Goal: Check status: Check status

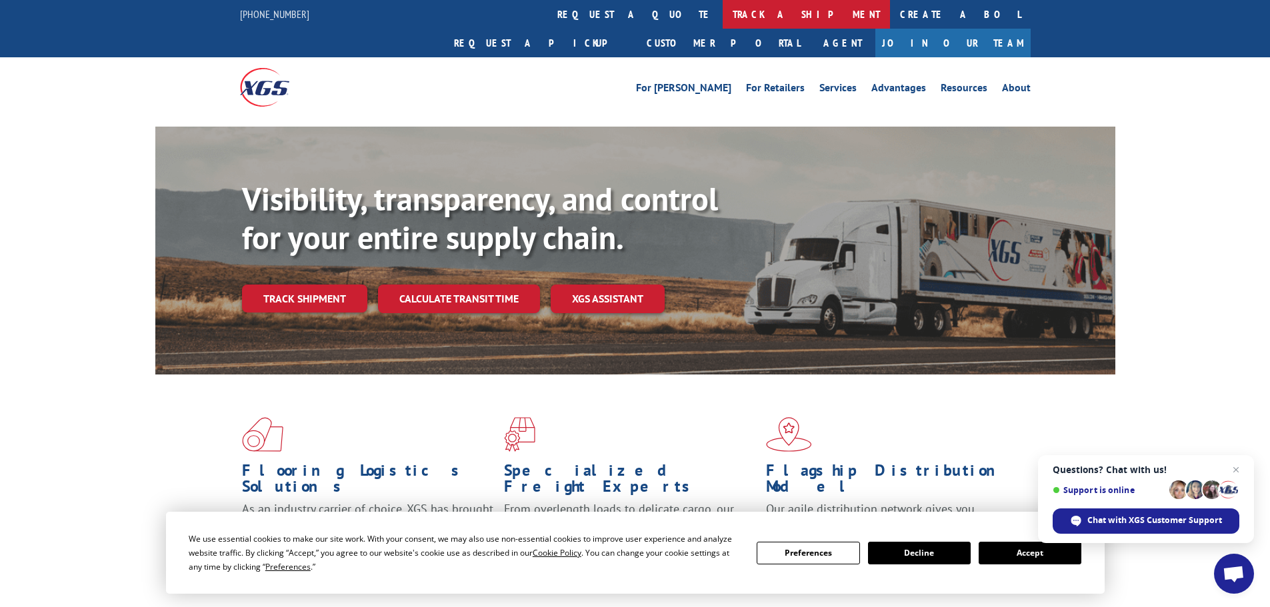
click at [723, 16] on link "track a shipment" at bounding box center [806, 14] width 167 height 29
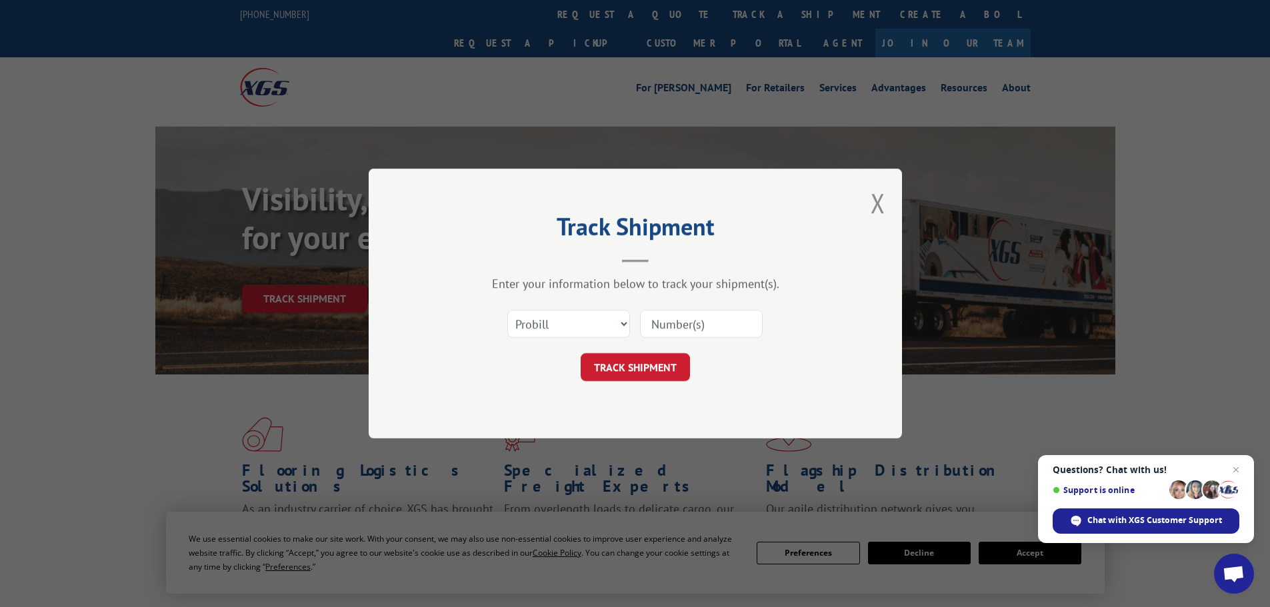
click at [685, 317] on input at bounding box center [701, 324] width 123 height 28
paste input "17233417"
type input "17233417"
click at [643, 365] on button "TRACK SHIPMENT" at bounding box center [635, 367] width 109 height 28
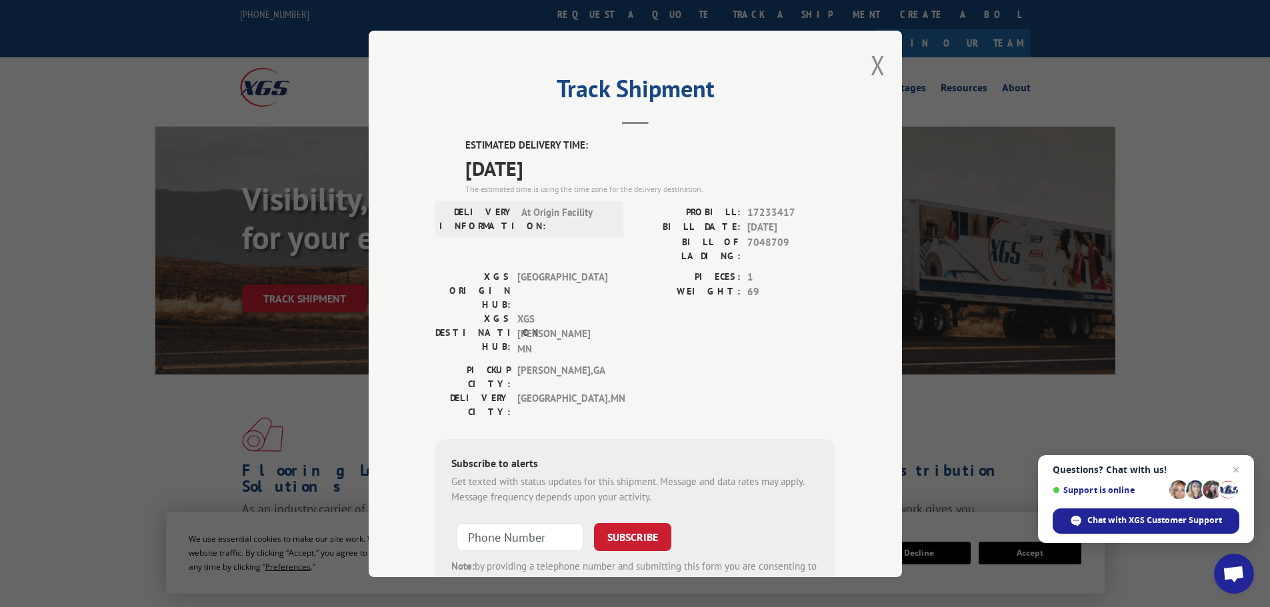
click at [881, 62] on div "Track Shipment ESTIMATED DELIVERY TIME: [DATE] The estimated time is using the …" at bounding box center [635, 304] width 533 height 547
click at [875, 71] on button "Close modal" at bounding box center [878, 64] width 15 height 35
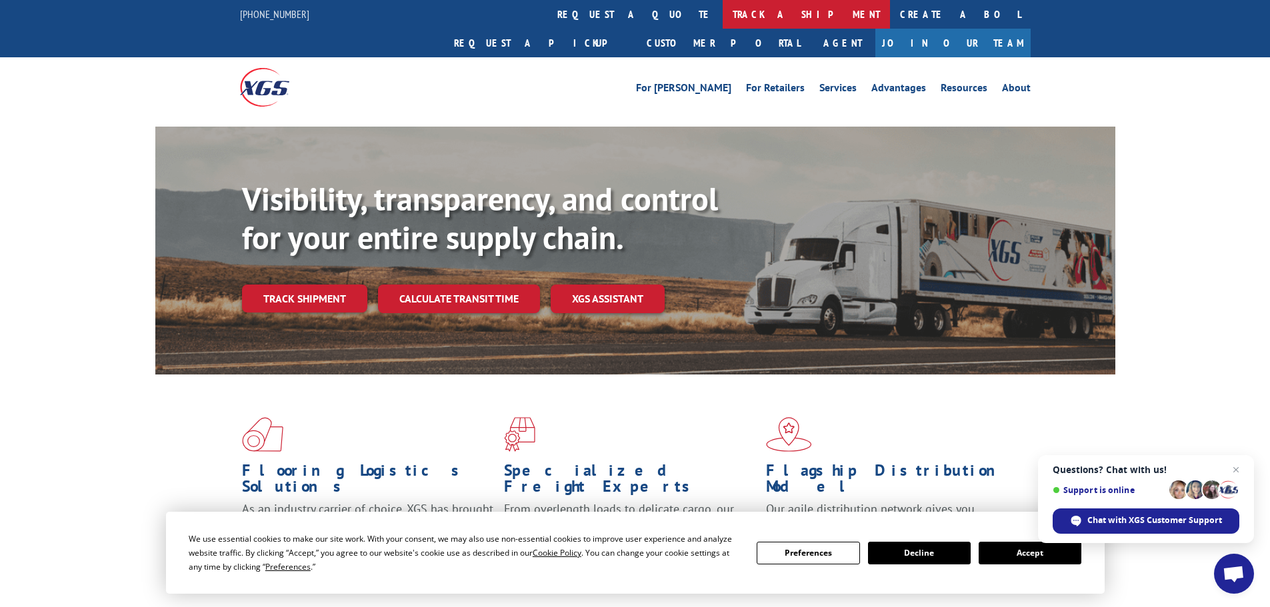
click at [723, 13] on link "track a shipment" at bounding box center [806, 14] width 167 height 29
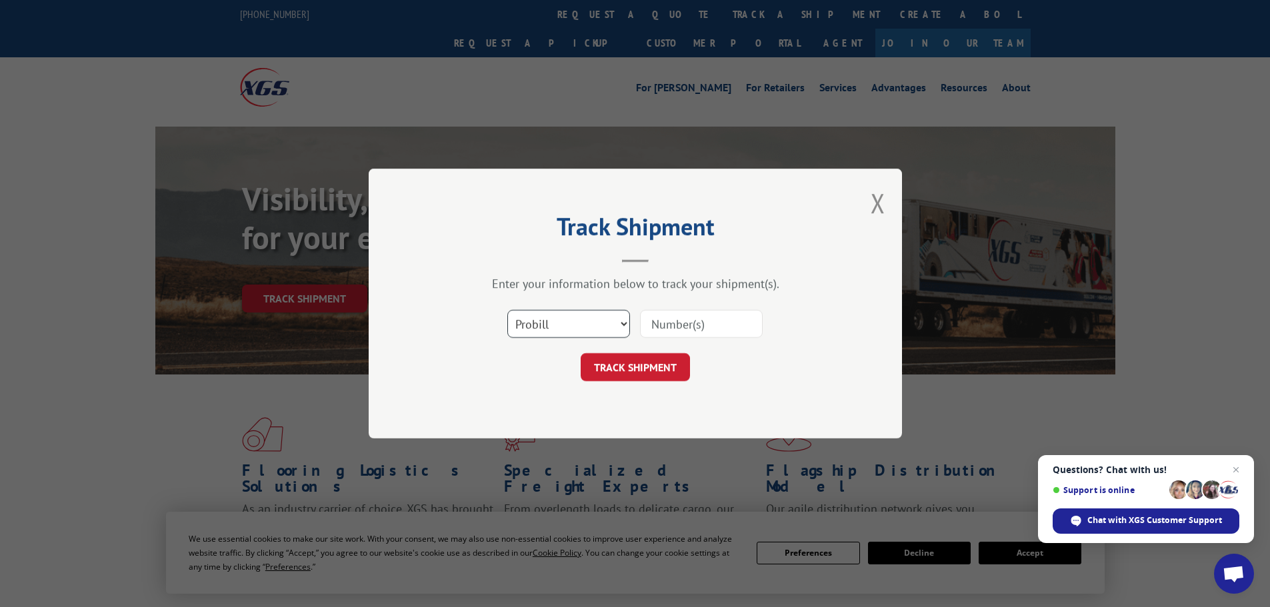
drag, startPoint x: 591, startPoint y: 315, endPoint x: 591, endPoint y: 333, distance: 18.0
click at [591, 318] on select "Select category... Probill BOL PO" at bounding box center [568, 324] width 123 height 28
select select "bol"
click at [507, 310] on select "Select category... Probill BOL PO" at bounding box center [568, 324] width 123 height 28
click at [706, 331] on input at bounding box center [701, 324] width 123 height 28
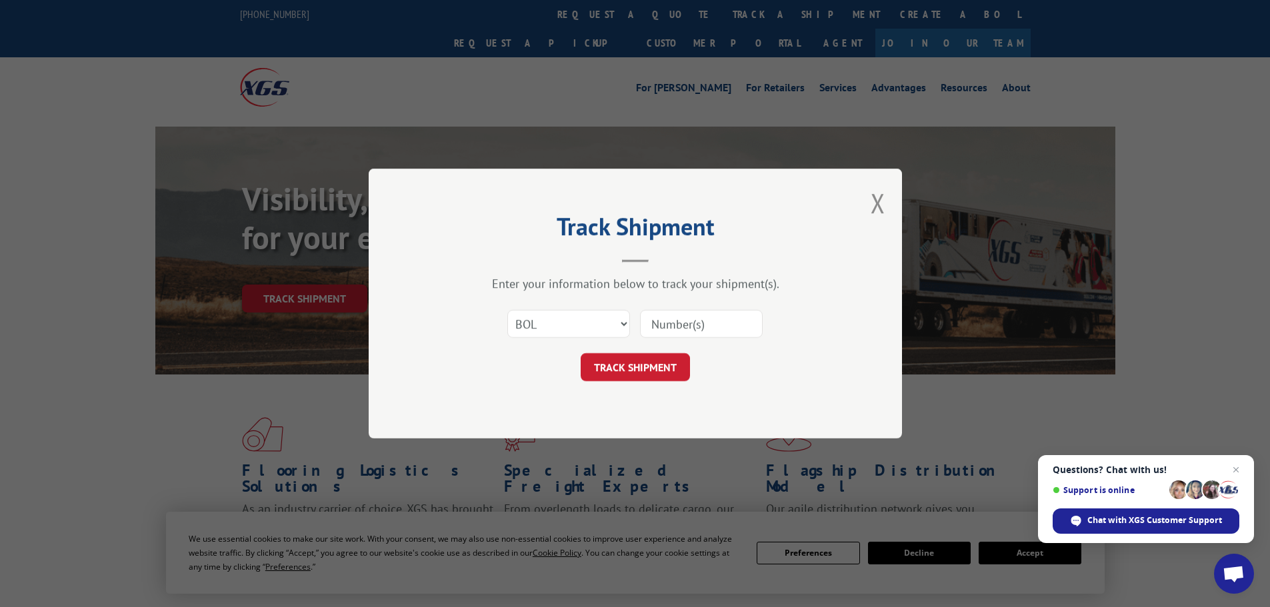
paste input "470648"
type input "470648"
click at [581, 353] on button "TRACK SHIPMENT" at bounding box center [635, 367] width 109 height 28
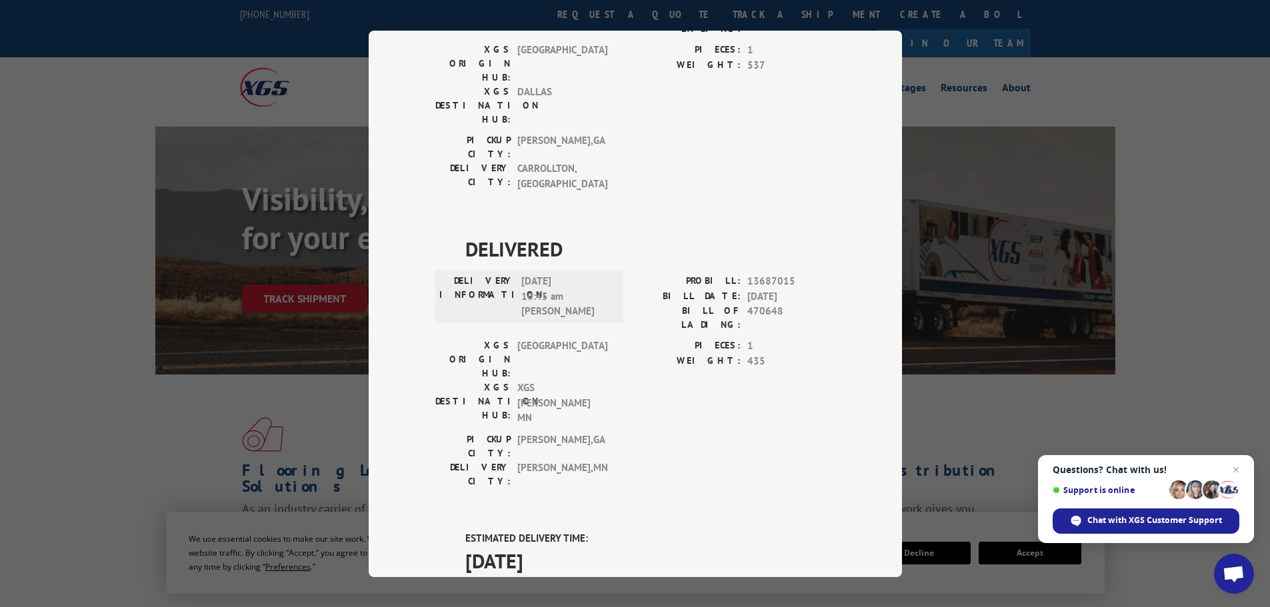
scroll to position [333, 0]
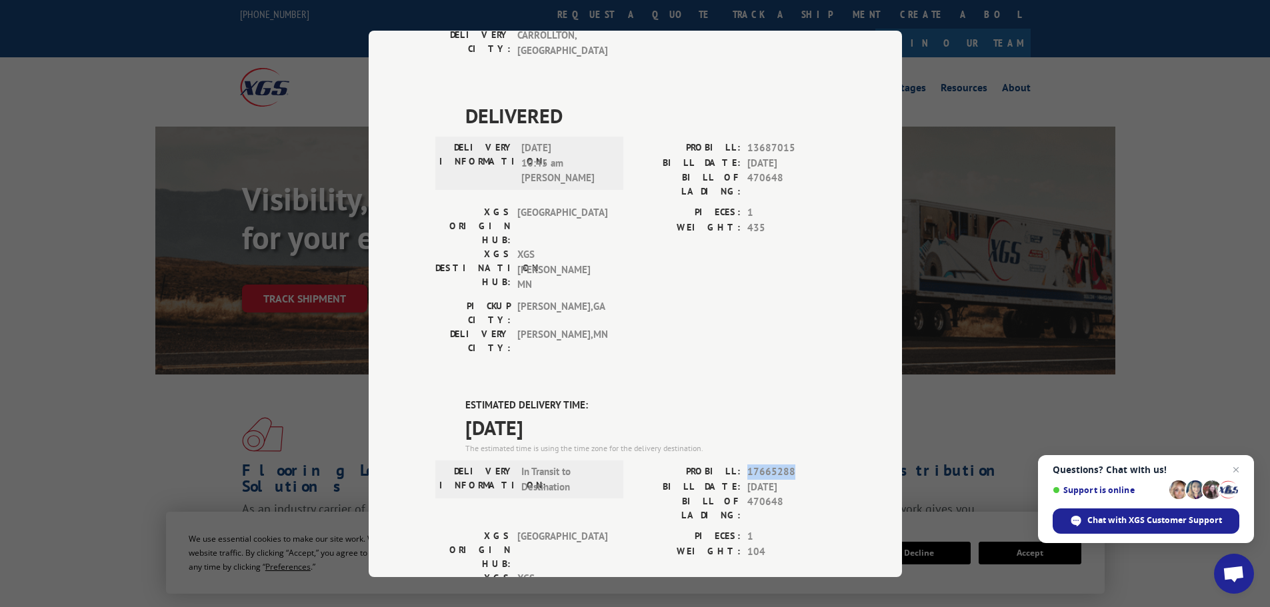
drag, startPoint x: 795, startPoint y: 312, endPoint x: 744, endPoint y: 313, distance: 50.7
click at [748, 465] on span "17665288" at bounding box center [792, 472] width 88 height 15
copy span "17665288"
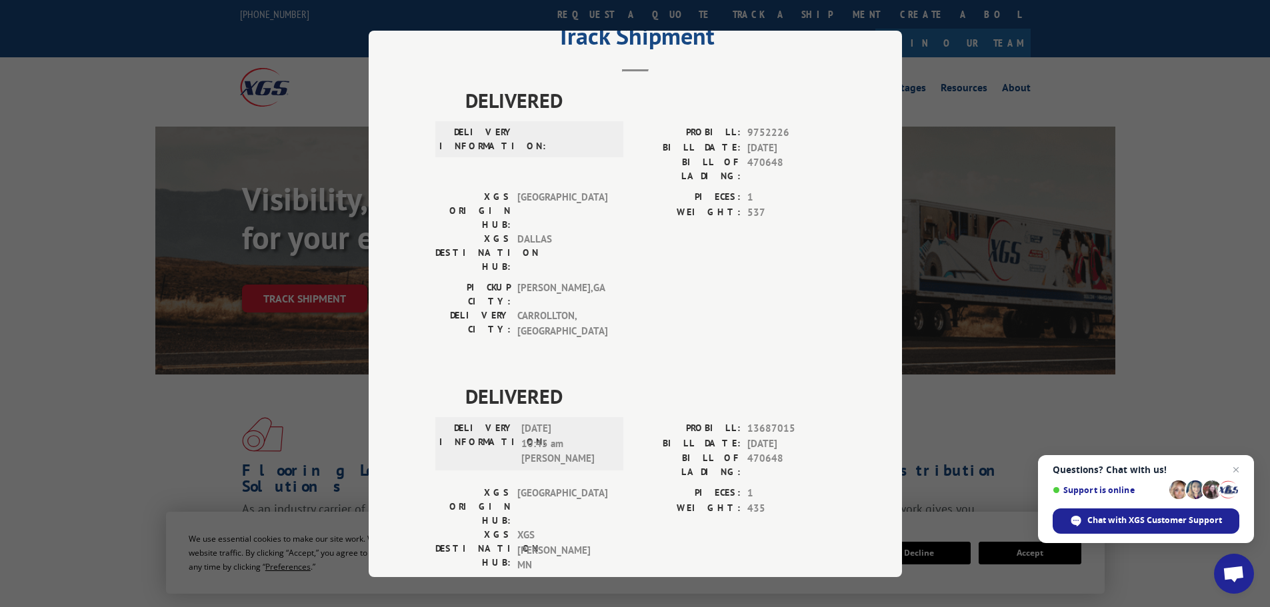
scroll to position [0, 0]
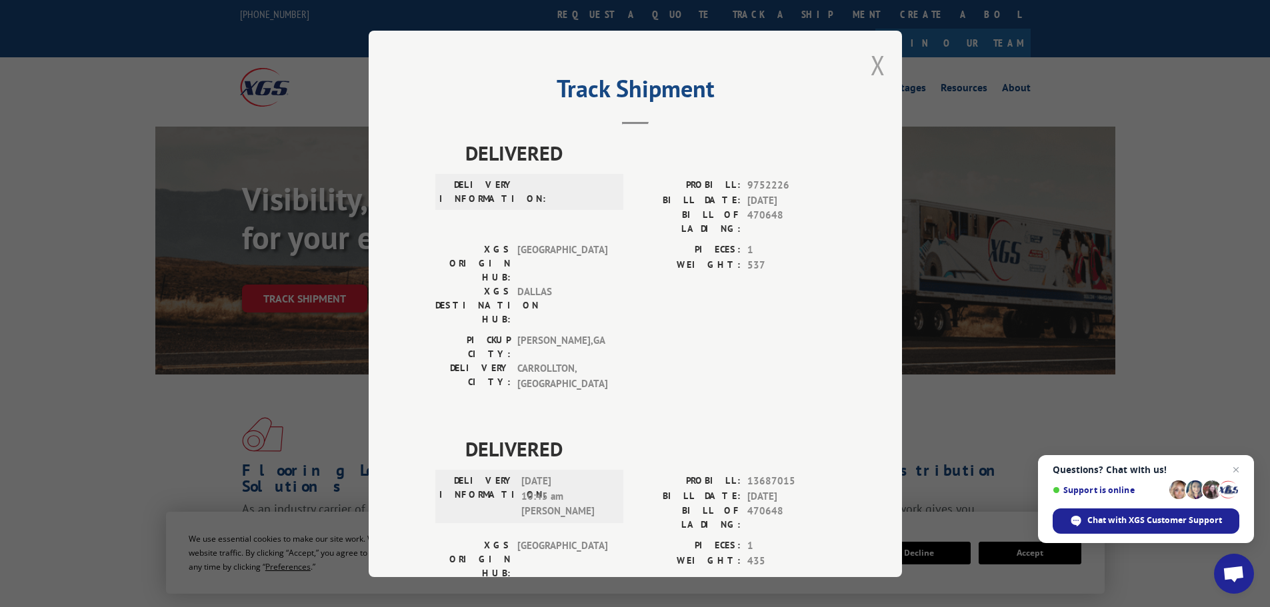
click at [871, 59] on button "Close modal" at bounding box center [878, 64] width 15 height 35
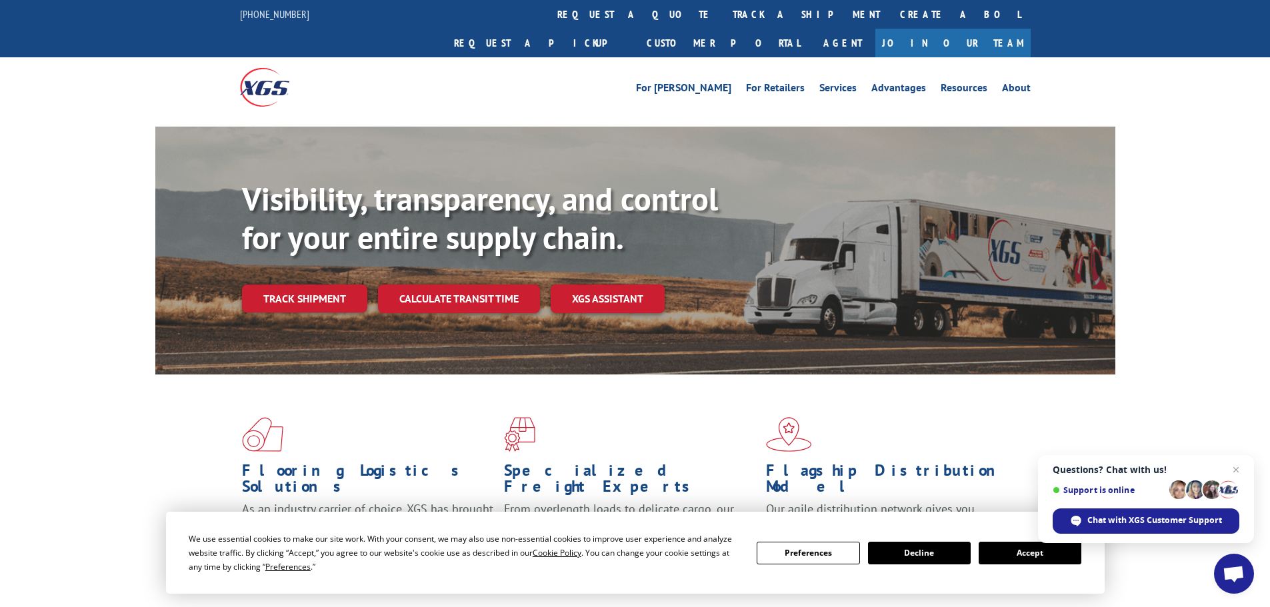
click at [723, 26] on link "track a shipment" at bounding box center [806, 14] width 167 height 29
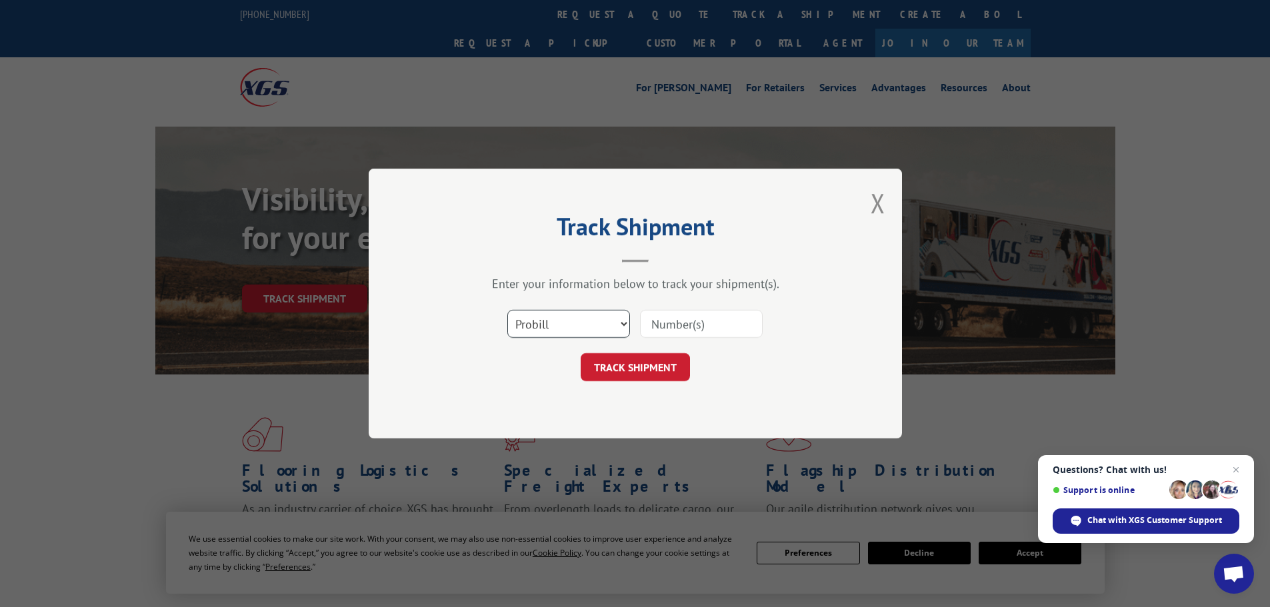
click at [576, 327] on select "Select category... Probill BOL PO" at bounding box center [568, 324] width 123 height 28
select select "bol"
click at [507, 310] on select "Select category... Probill BOL PO" at bounding box center [568, 324] width 123 height 28
click at [702, 333] on input at bounding box center [701, 324] width 123 height 28
paste input "5513782"
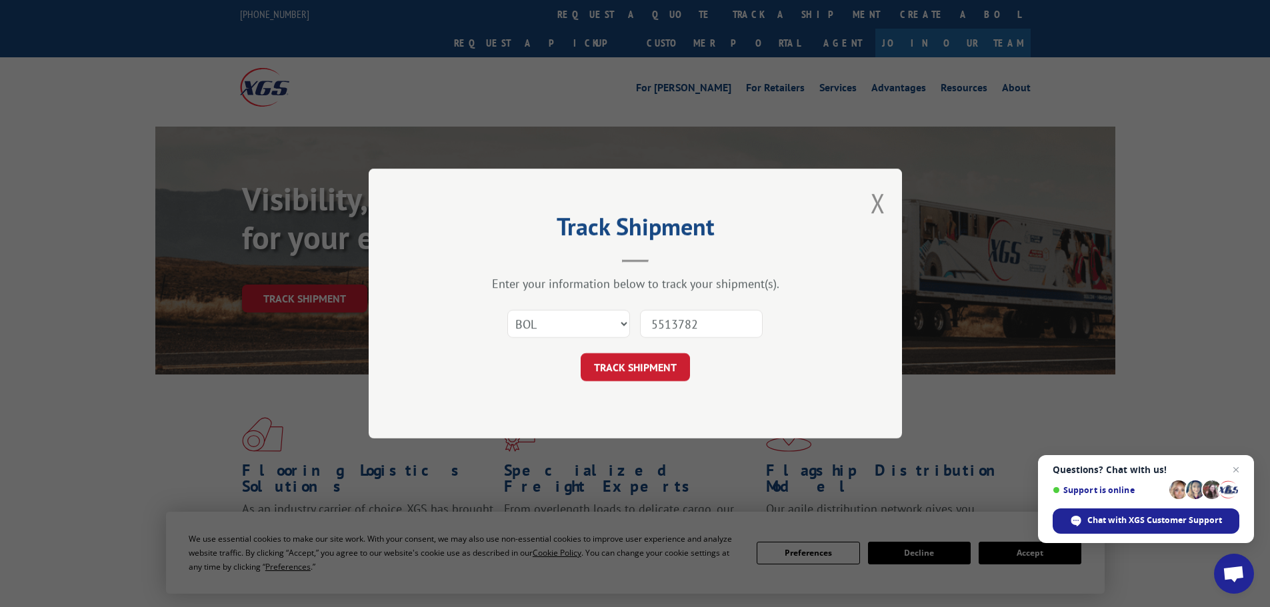
type input "5513782"
click at [629, 387] on div "Track Shipment Enter your information below to track your shipment(s). Select c…" at bounding box center [635, 304] width 533 height 270
click at [625, 376] on button "TRACK SHIPMENT" at bounding box center [635, 367] width 109 height 28
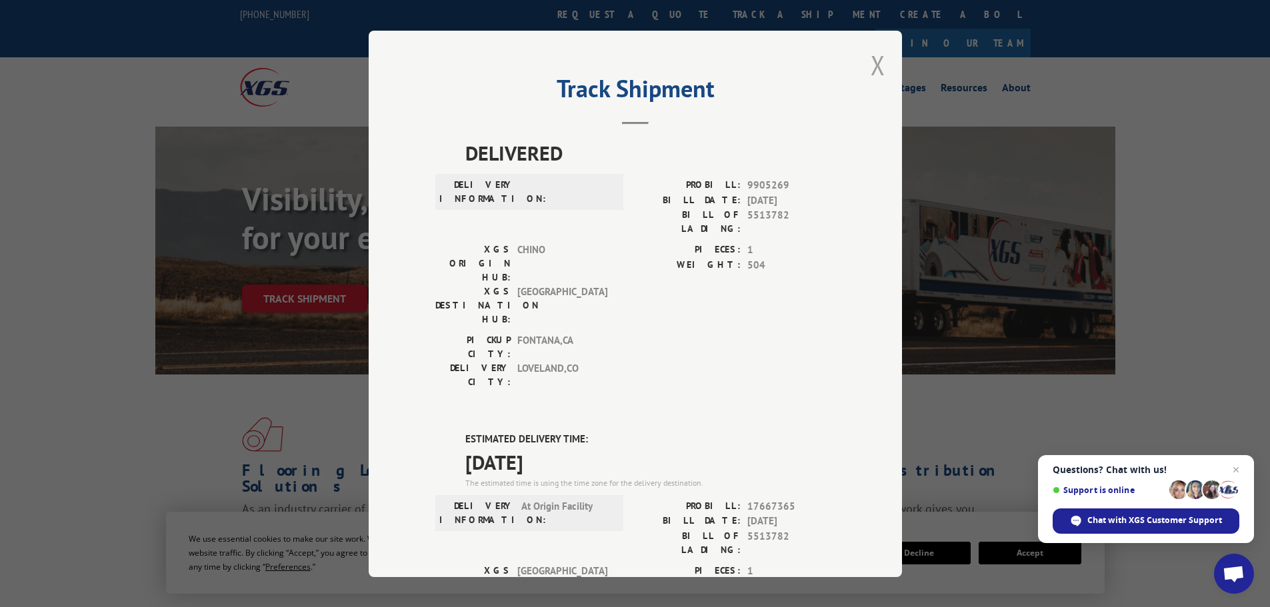
click at [875, 63] on button "Close modal" at bounding box center [878, 64] width 15 height 35
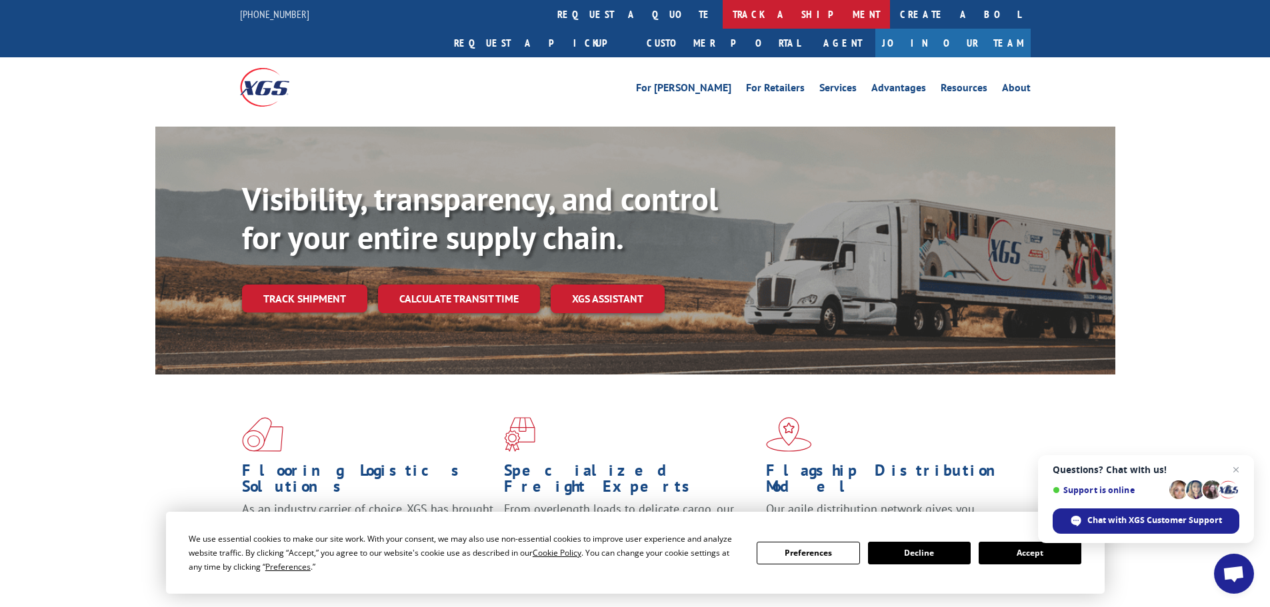
click at [573, 28] on div "[PHONE_NUMBER] request a quote track a shipment Create a BOL Request a pickup C…" at bounding box center [635, 58] width 1270 height 117
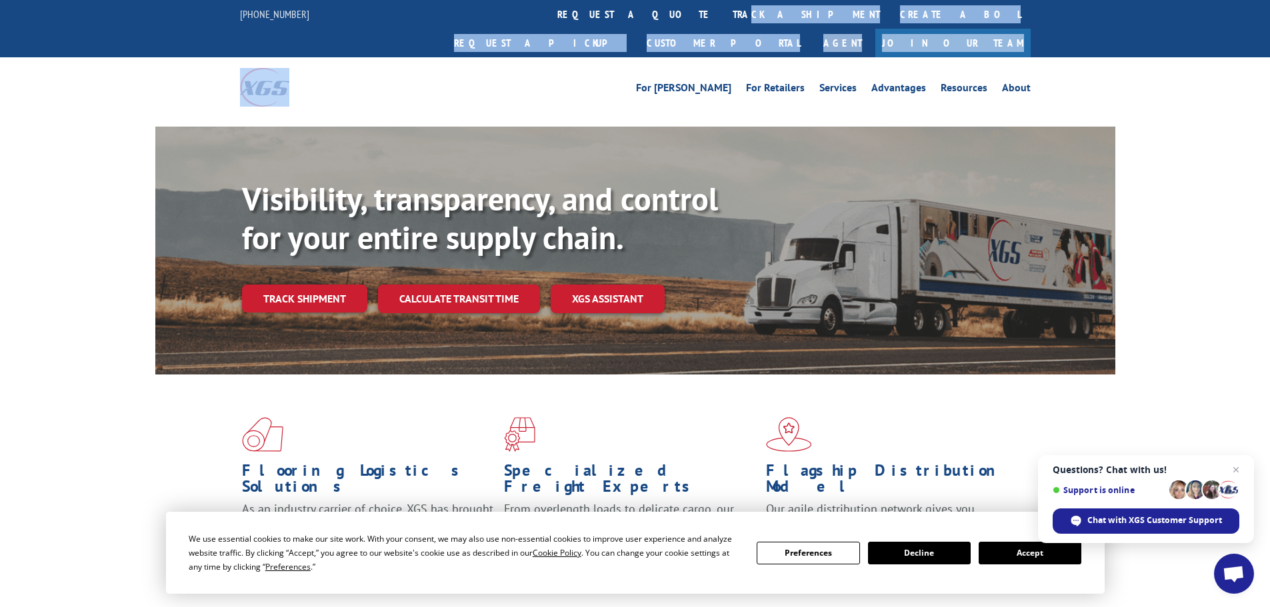
click at [603, 57] on div "For [PERSON_NAME] For Retailers Services Advantages Resources About For [PERSON…" at bounding box center [635, 86] width 791 height 59
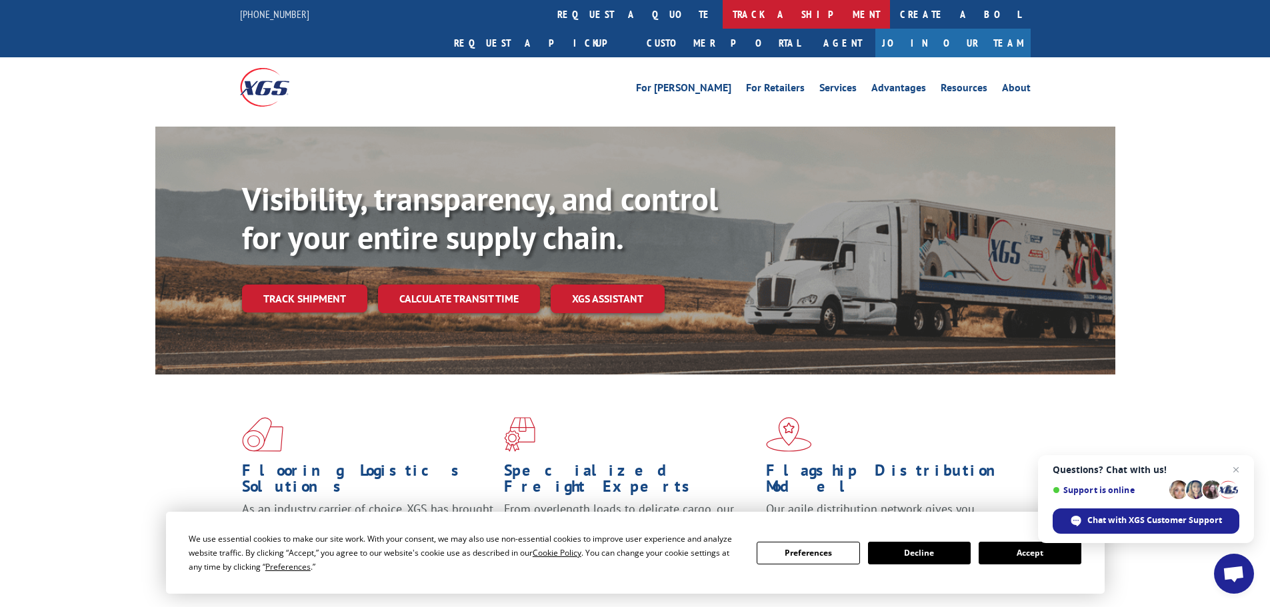
click at [723, 20] on link "track a shipment" at bounding box center [806, 14] width 167 height 29
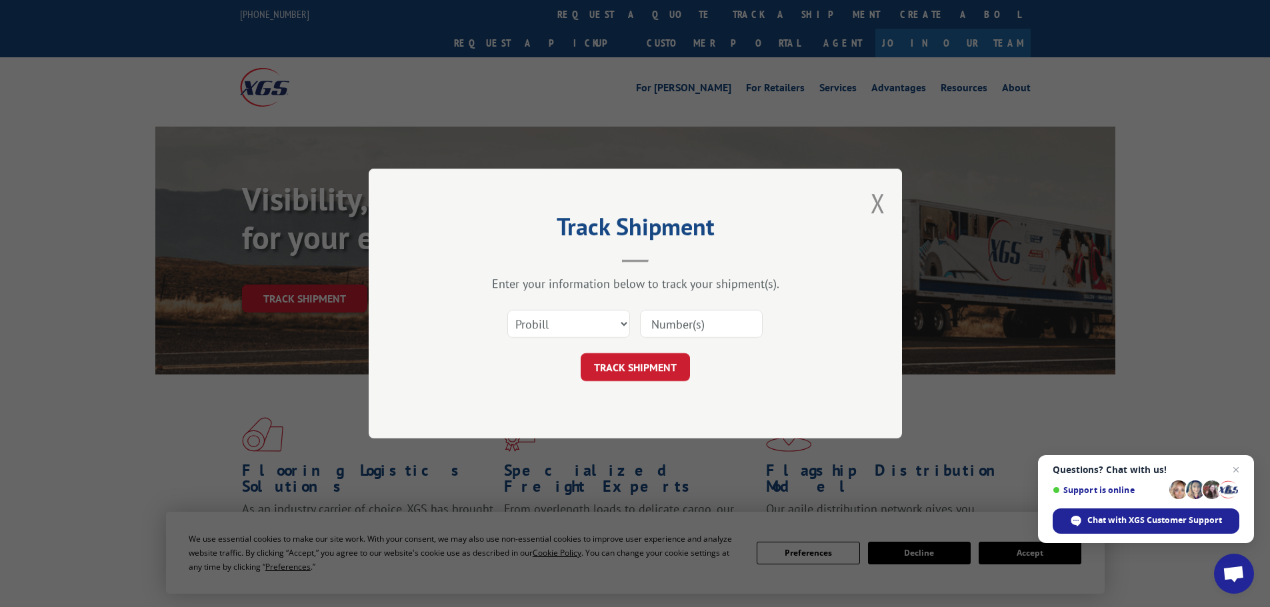
drag, startPoint x: 700, startPoint y: 329, endPoint x: 684, endPoint y: 313, distance: 21.7
click at [684, 313] on input at bounding box center [701, 324] width 123 height 28
paste input "5513782"
type input "5513782"
click at [589, 316] on select "Select category... Probill BOL PO" at bounding box center [568, 324] width 123 height 28
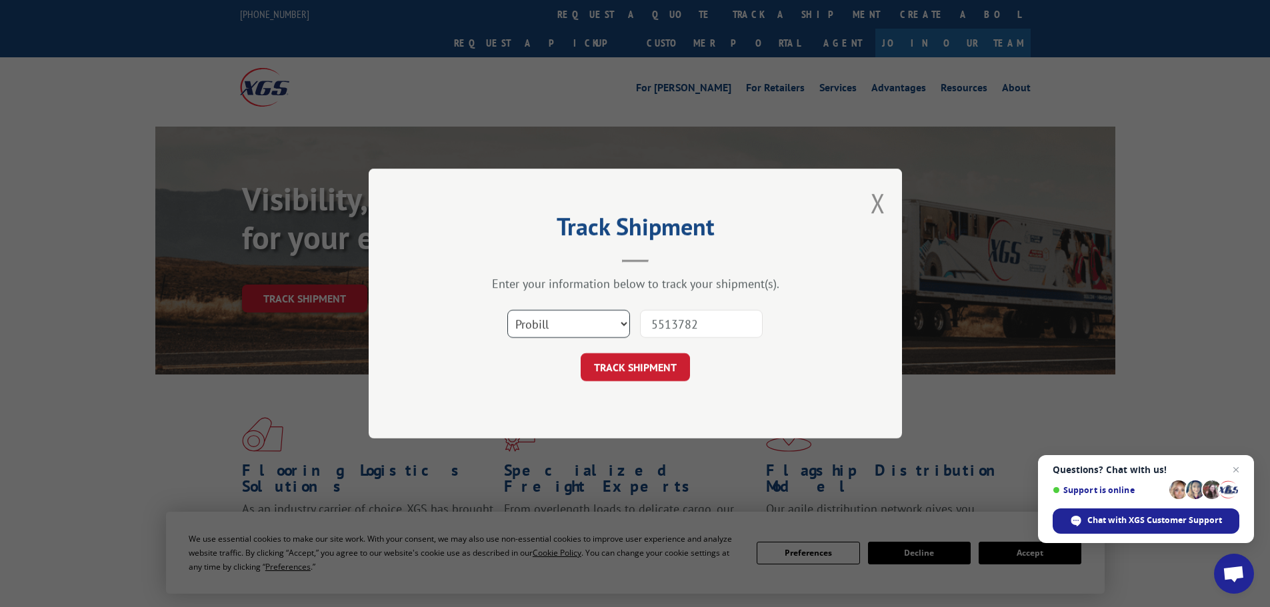
select select "bol"
click at [507, 310] on select "Select category... Probill BOL PO" at bounding box center [568, 324] width 123 height 28
click at [656, 366] on button "TRACK SHIPMENT" at bounding box center [635, 367] width 109 height 28
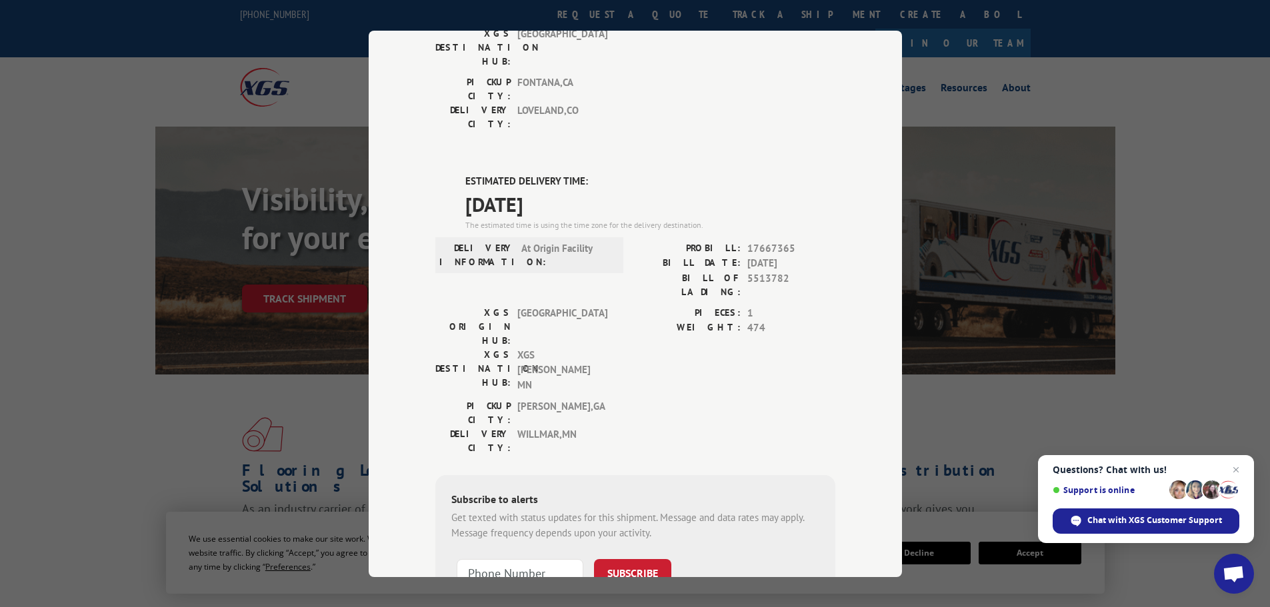
scroll to position [267, 0]
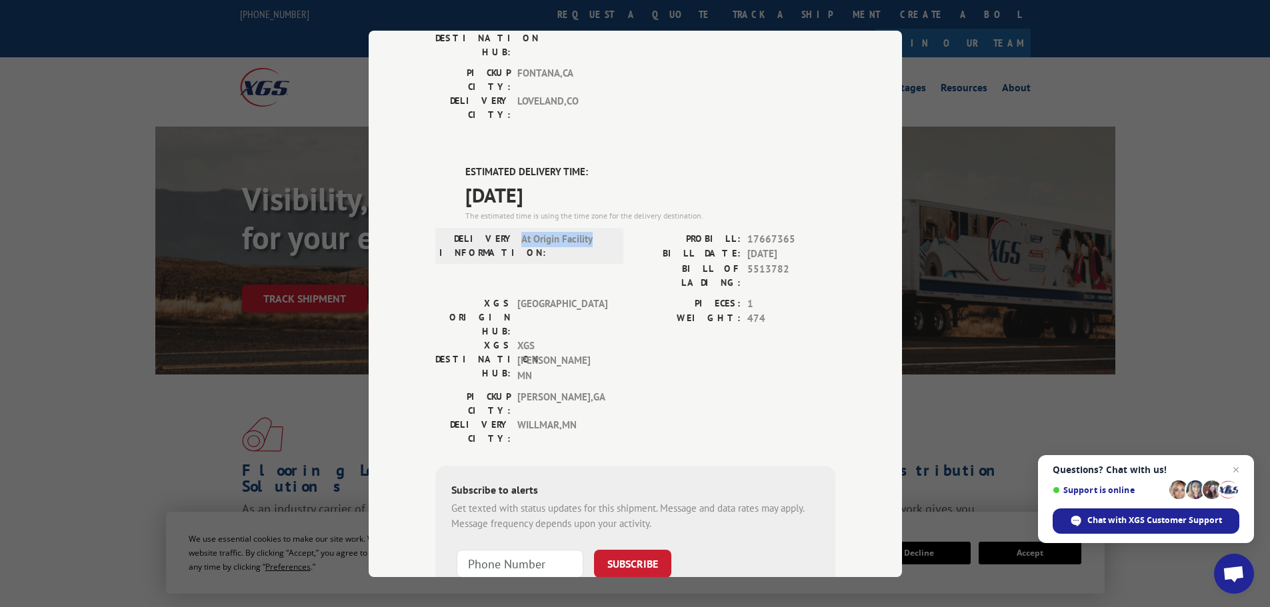
drag, startPoint x: 515, startPoint y: 160, endPoint x: 610, endPoint y: 172, distance: 96.1
click at [610, 231] on div "DELIVERY INFORMATION: At Origin Facility" at bounding box center [529, 245] width 180 height 28
drag, startPoint x: 804, startPoint y: 171, endPoint x: 742, endPoint y: 173, distance: 62.0
click at [742, 247] on div "BILL DATE: [DATE]" at bounding box center [735, 254] width 200 height 15
click at [1208, 109] on div "Track Shipment DELIVERED DELIVERY INFORMATION: PROBILL: 9905269 BILL DATE: [DAT…" at bounding box center [635, 303] width 1270 height 607
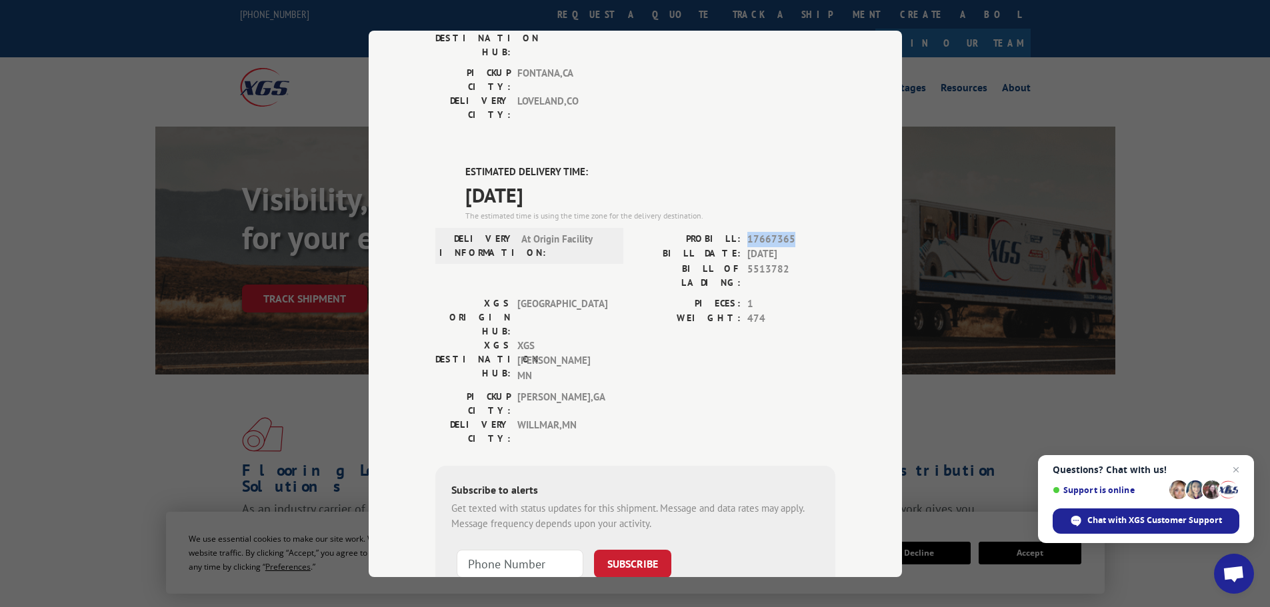
drag, startPoint x: 790, startPoint y: 157, endPoint x: 742, endPoint y: 159, distance: 48.0
click at [748, 231] on span "17667365" at bounding box center [792, 238] width 88 height 15
copy span "17667365"
